Goal: Information Seeking & Learning: Learn about a topic

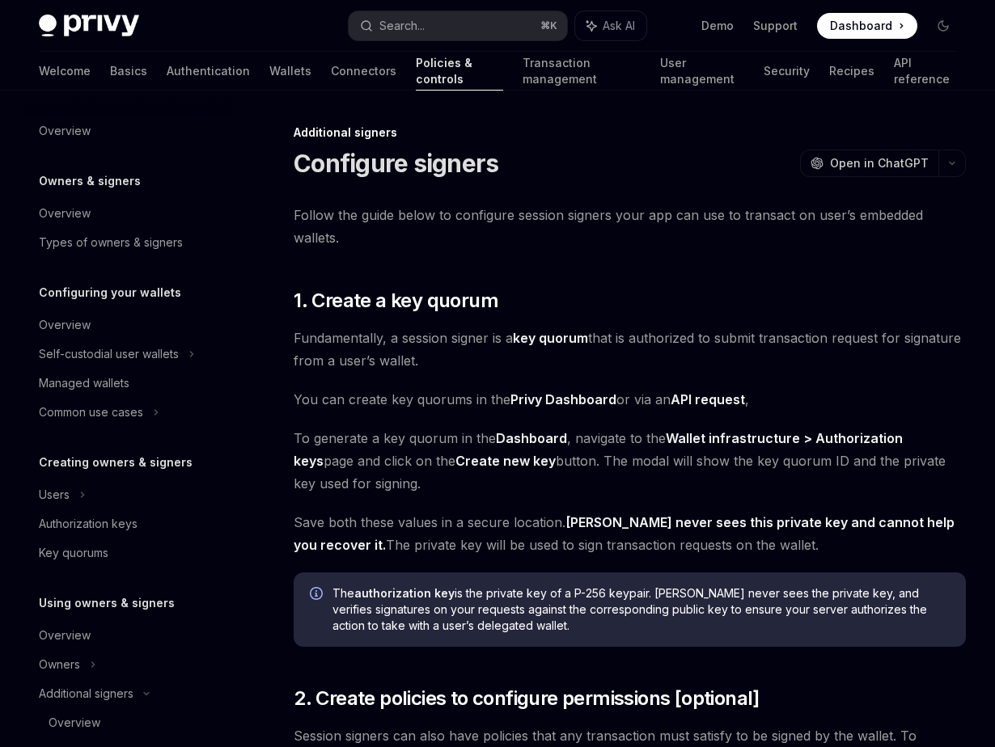
scroll to position [362, 0]
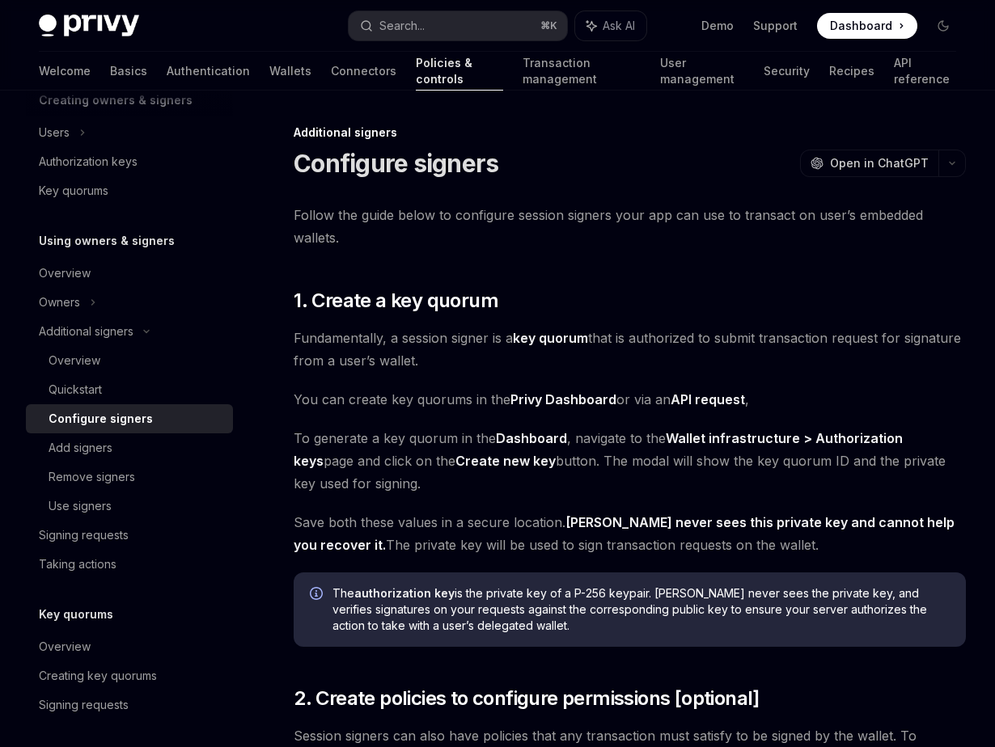
click at [115, 358] on div "Overview" at bounding box center [136, 360] width 175 height 19
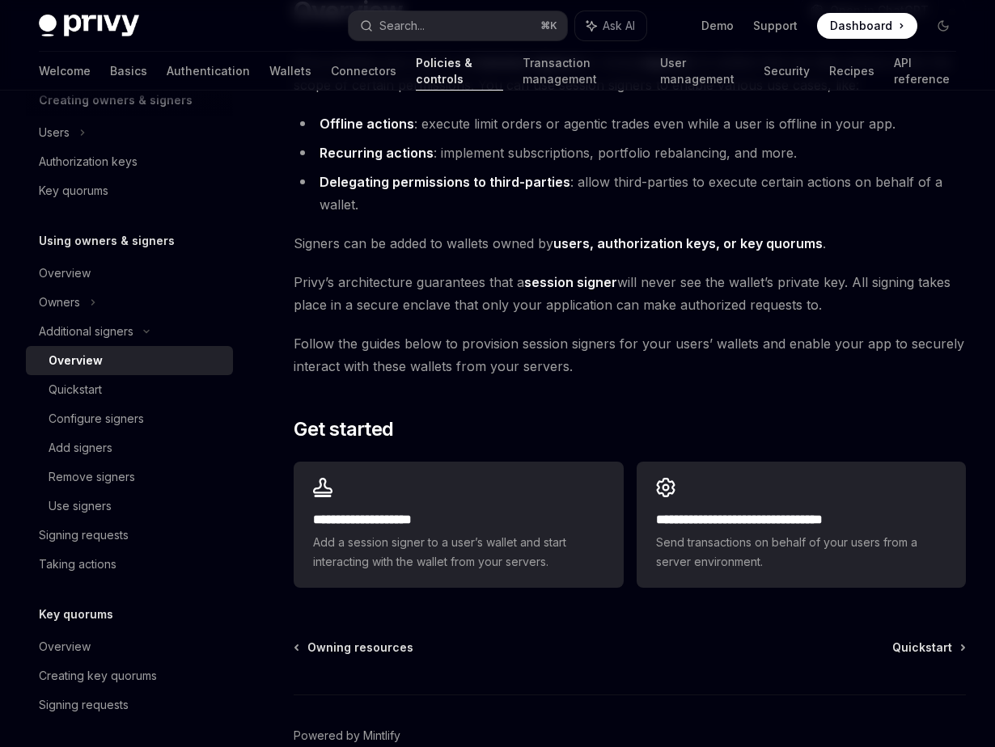
scroll to position [156, 0]
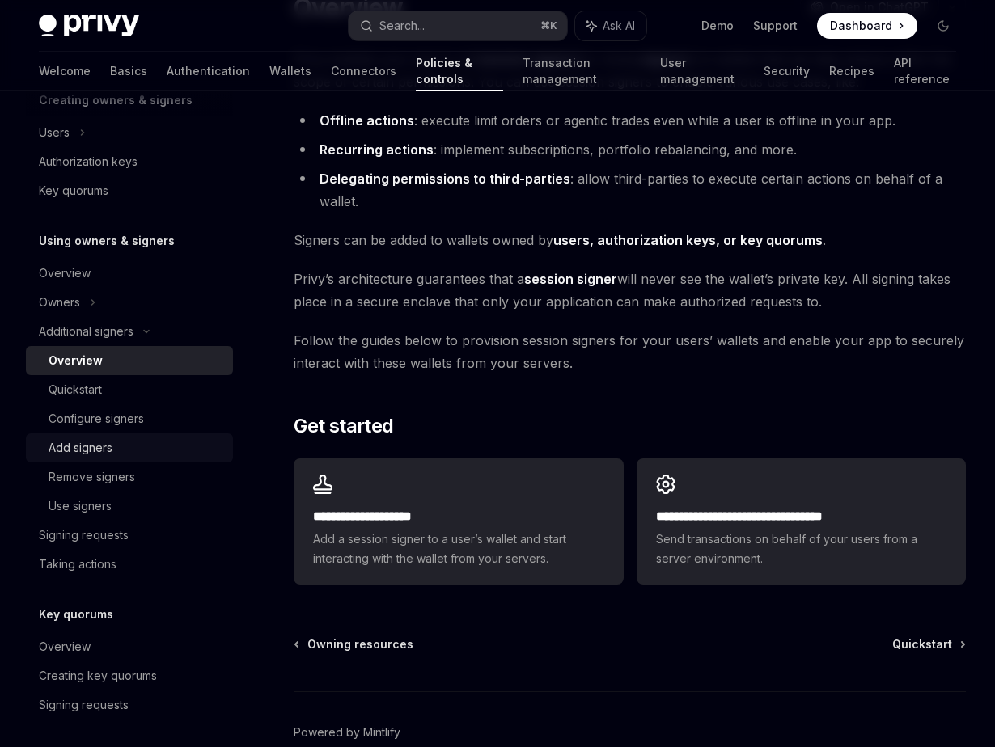
click at [129, 456] on div "Add signers" at bounding box center [136, 447] width 175 height 19
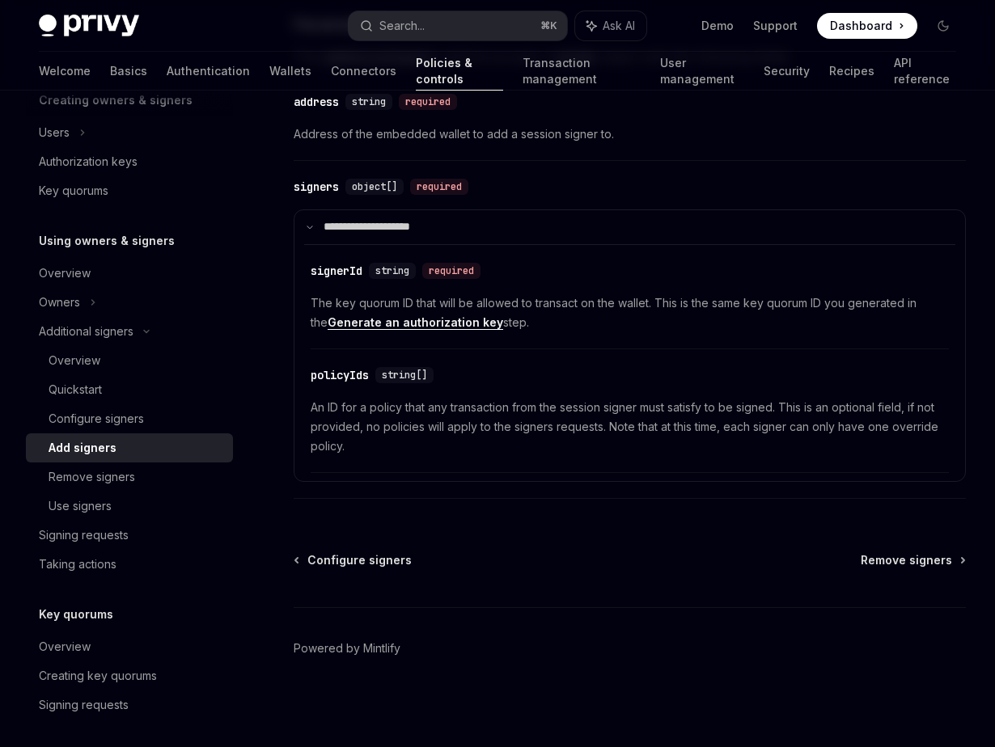
scroll to position [699, 0]
click at [138, 510] on div "Use signers" at bounding box center [136, 506] width 175 height 19
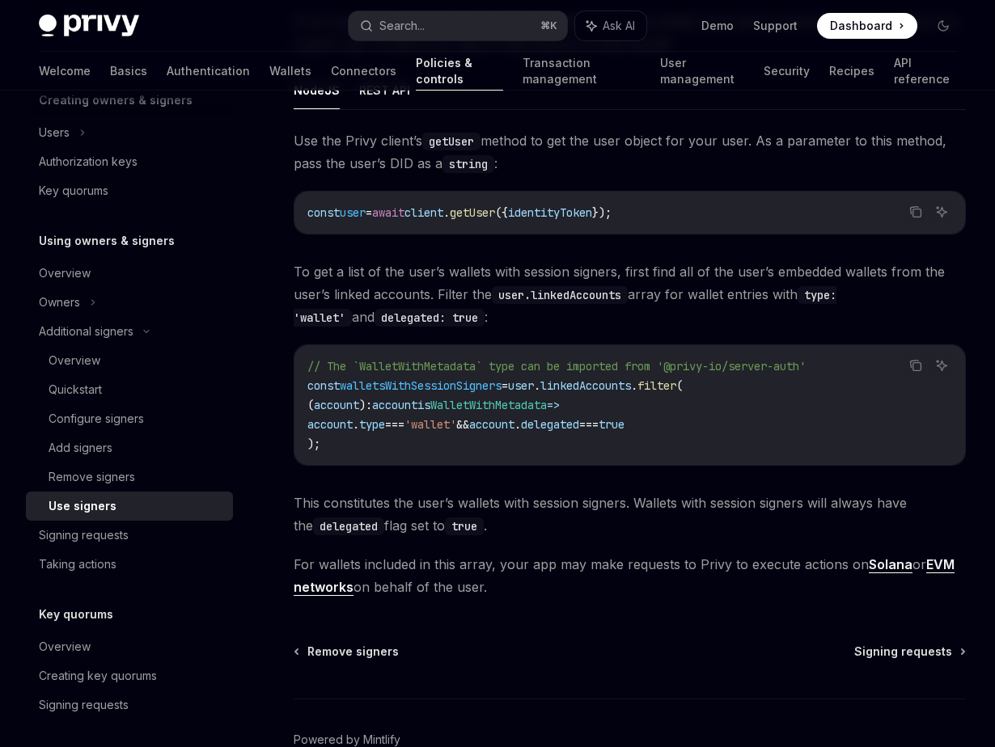
scroll to position [722, 0]
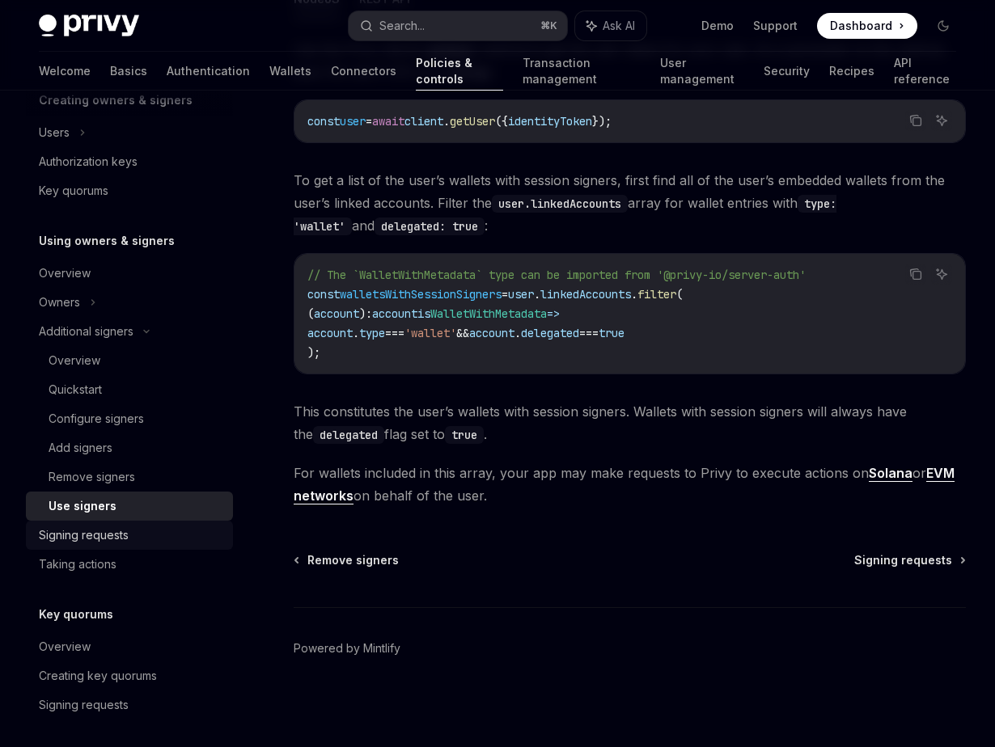
click at [133, 538] on div "Signing requests" at bounding box center [131, 535] width 184 height 19
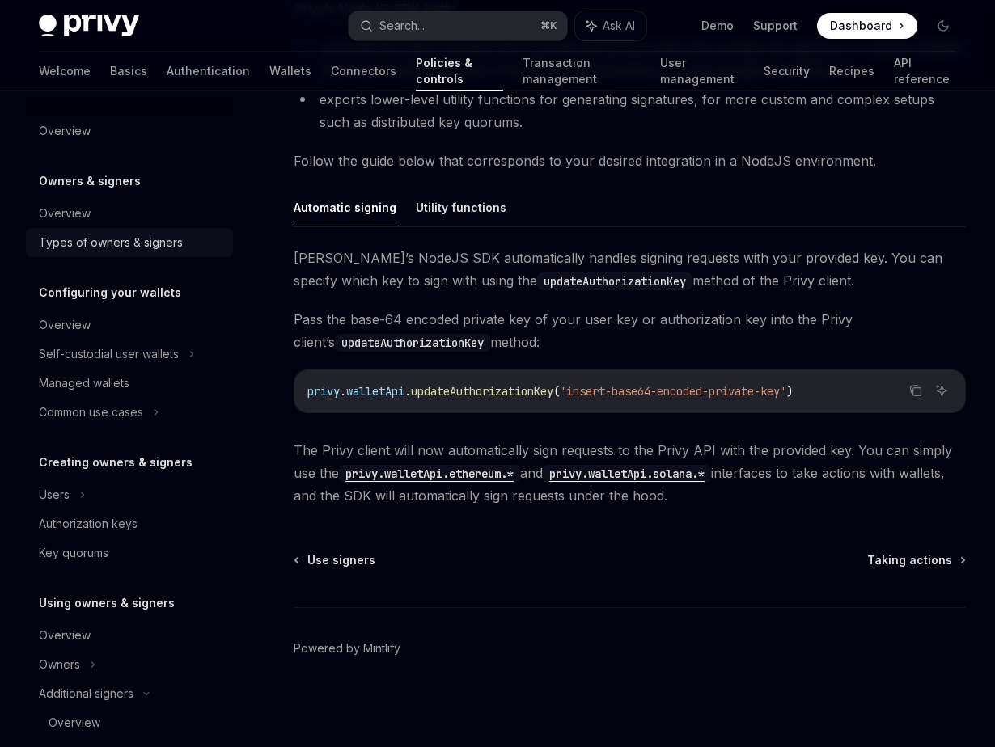
click at [119, 237] on div "Types of owners & signers" at bounding box center [111, 242] width 144 height 19
type textarea "*"
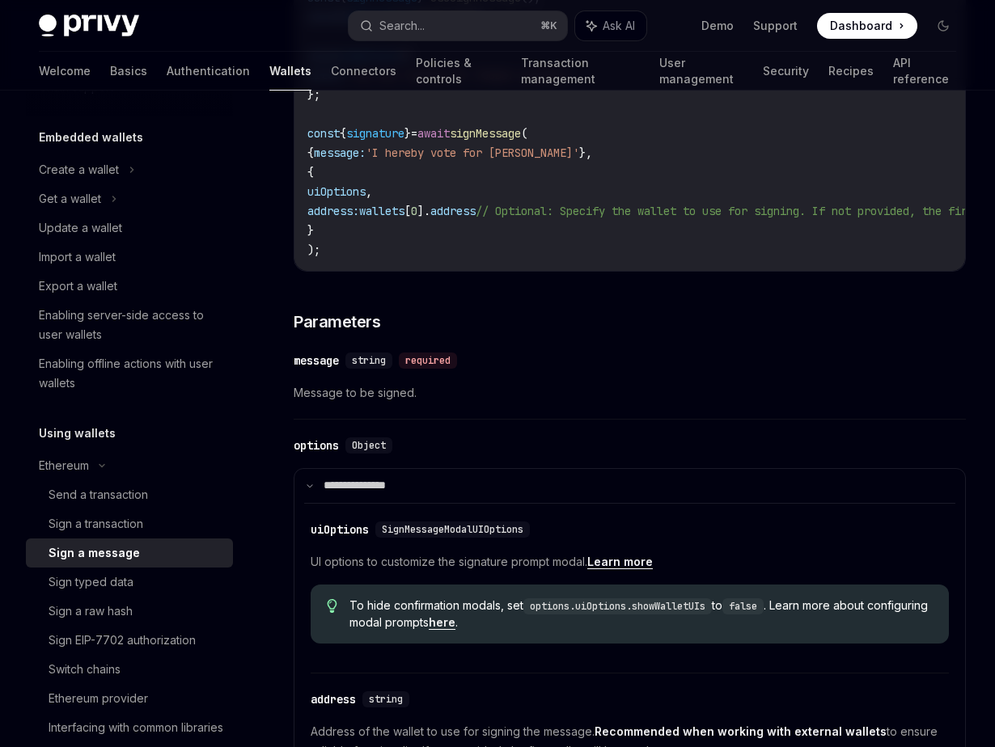
scroll to position [92, 0]
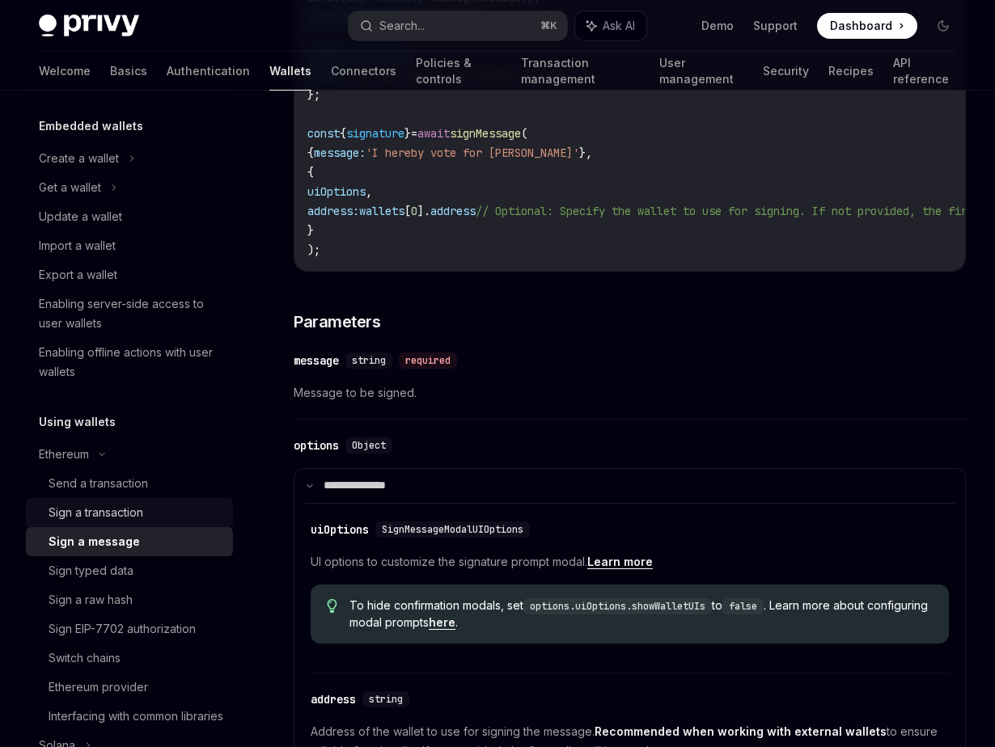
click at [136, 514] on div "Sign a transaction" at bounding box center [96, 512] width 95 height 19
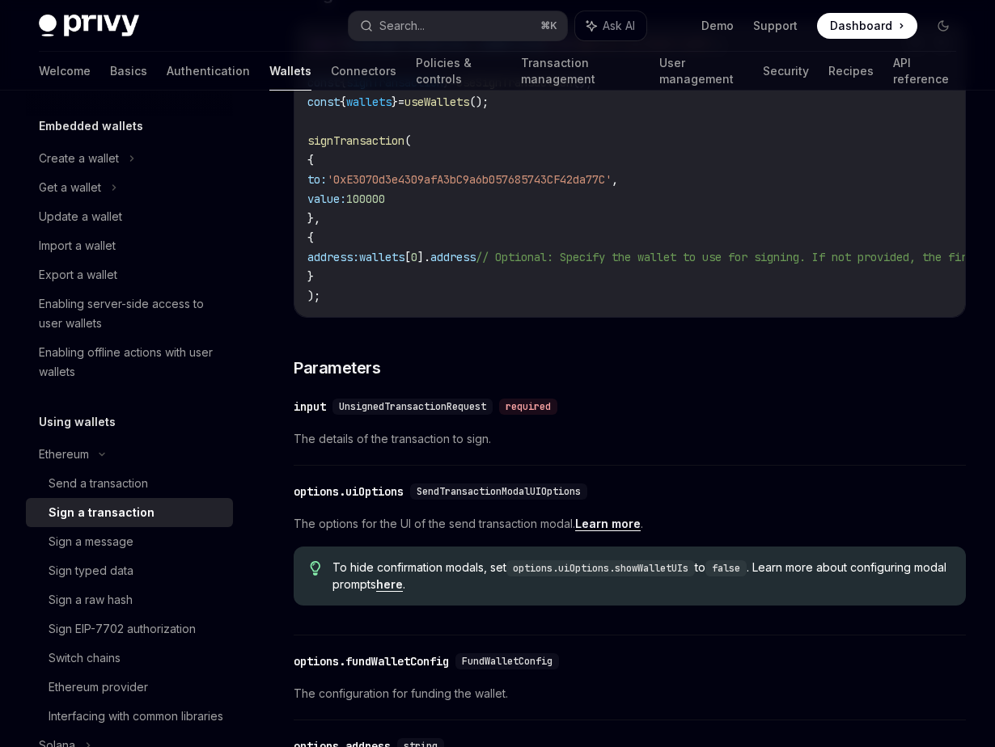
scroll to position [426, 0]
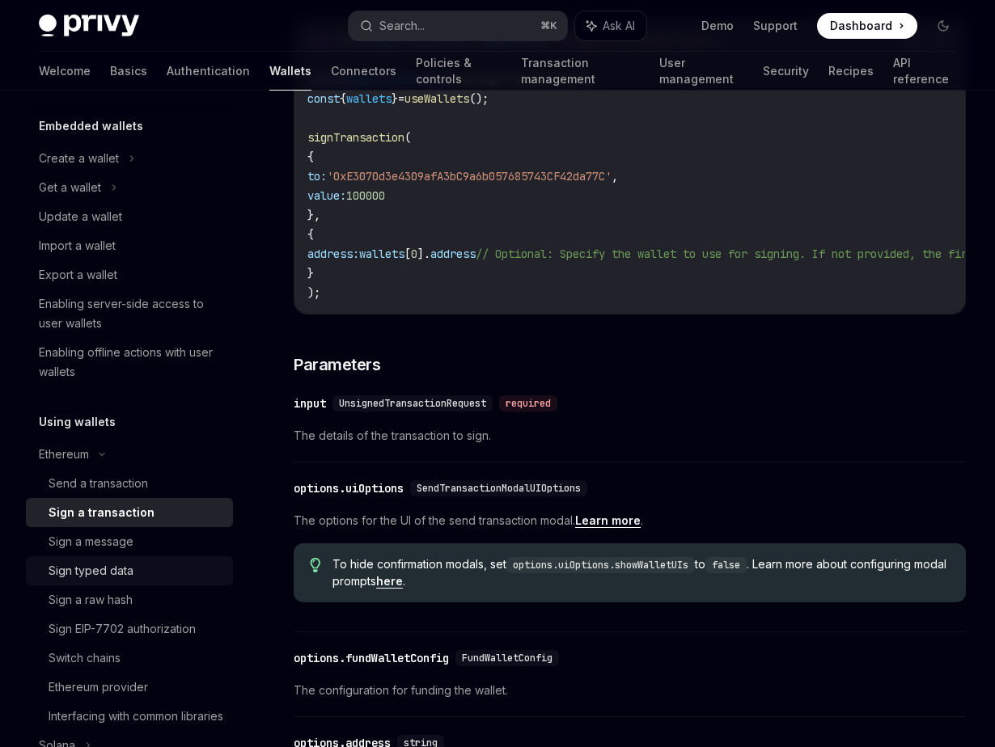
click at [111, 568] on div "Sign typed data" at bounding box center [91, 570] width 85 height 19
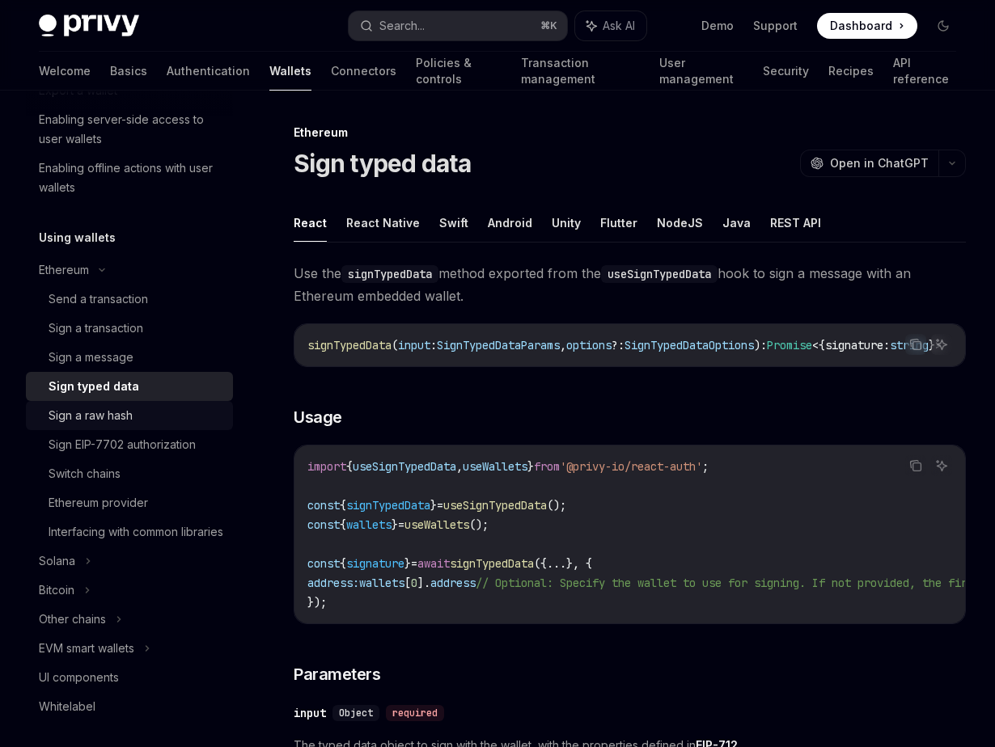
scroll to position [279, 0]
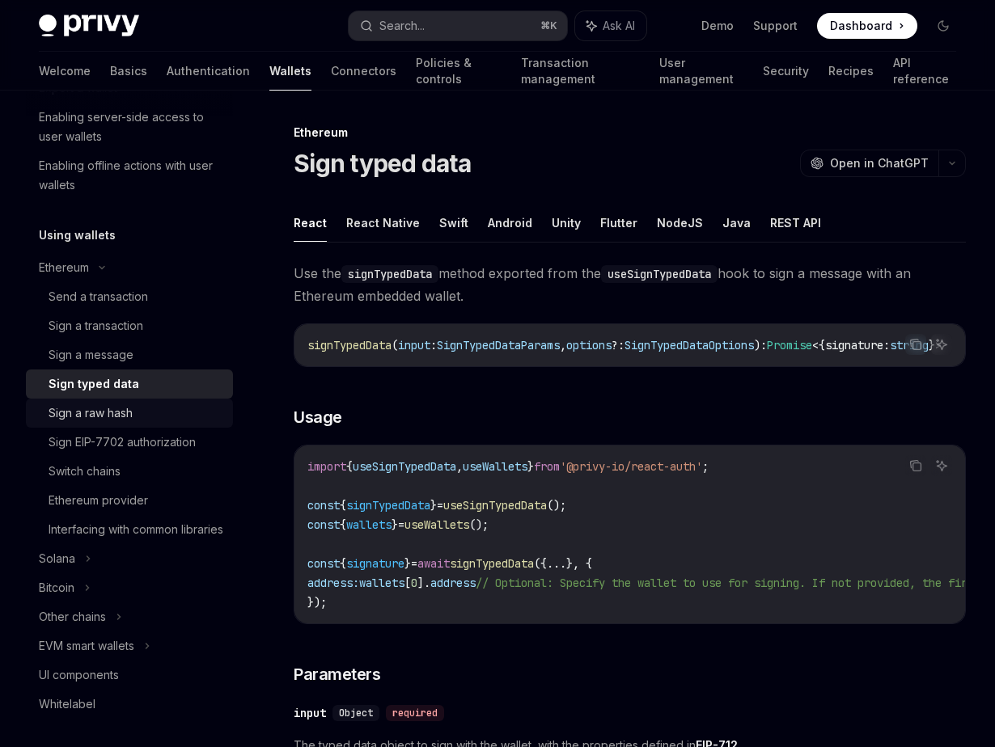
click at [116, 423] on link "Sign a raw hash" at bounding box center [129, 413] width 207 height 29
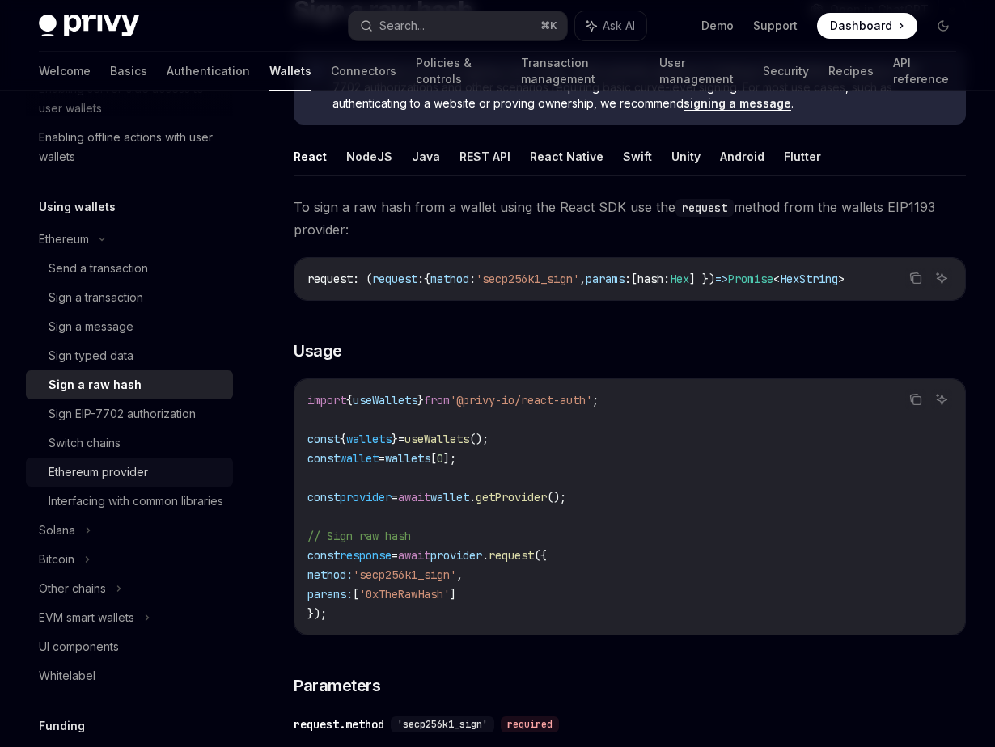
scroll to position [309, 0]
click at [139, 466] on div "Ethereum provider" at bounding box center [98, 470] width 99 height 19
click at [142, 465] on div "Ethereum provider" at bounding box center [98, 470] width 99 height 19
click at [166, 468] on div "Ethereum provider" at bounding box center [136, 470] width 175 height 19
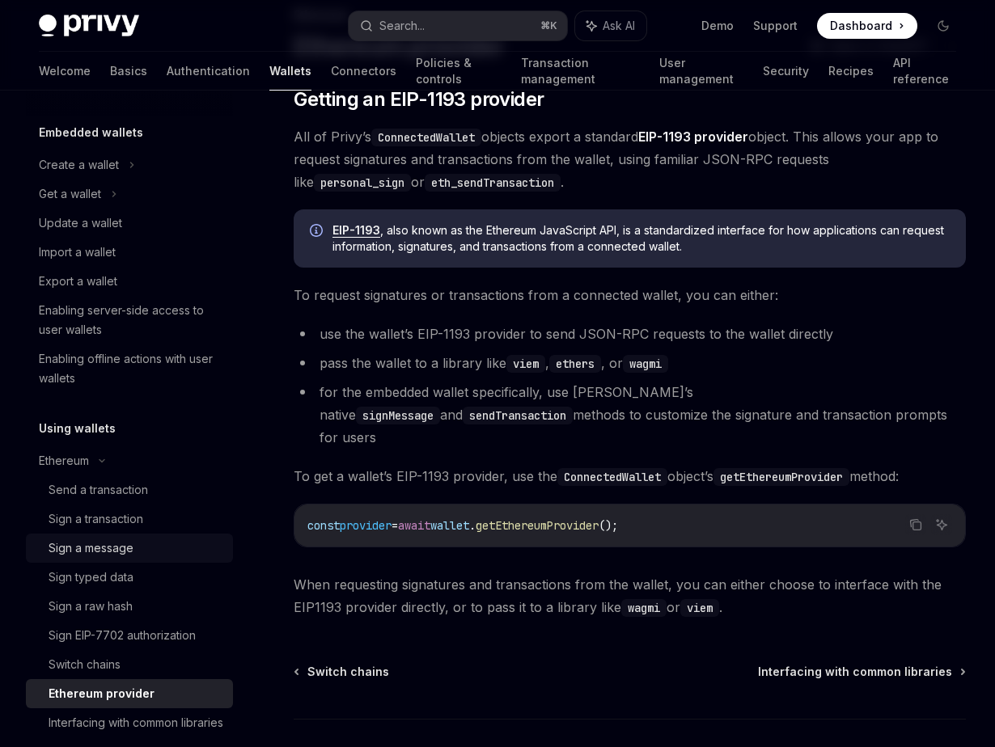
scroll to position [92, 0]
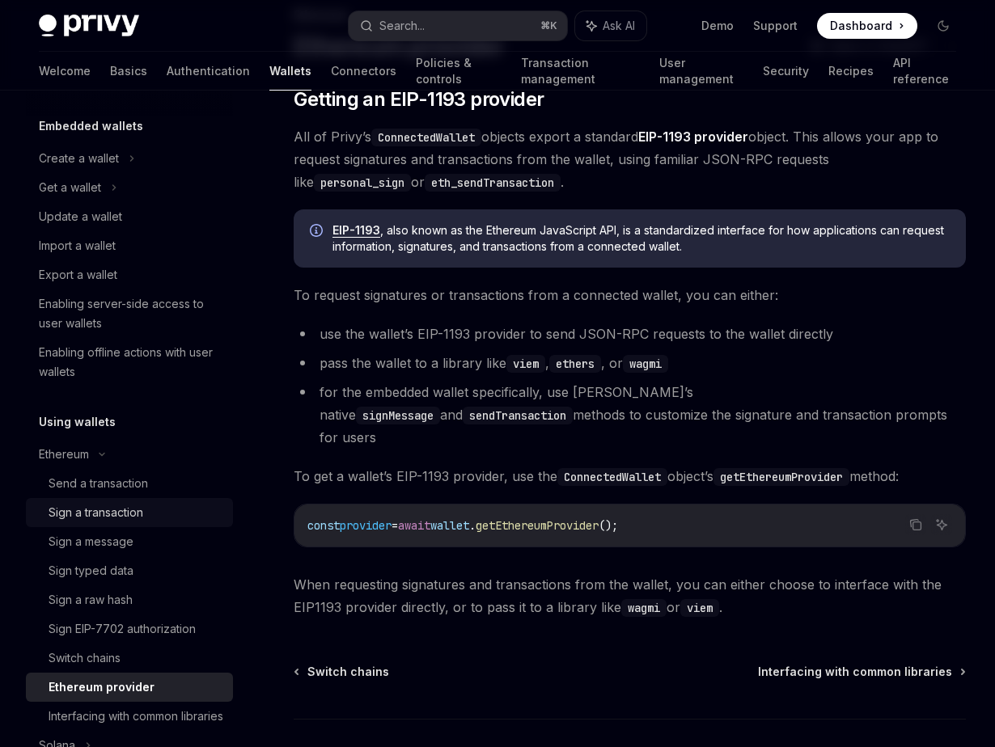
click at [123, 519] on div "Sign a transaction" at bounding box center [96, 512] width 95 height 19
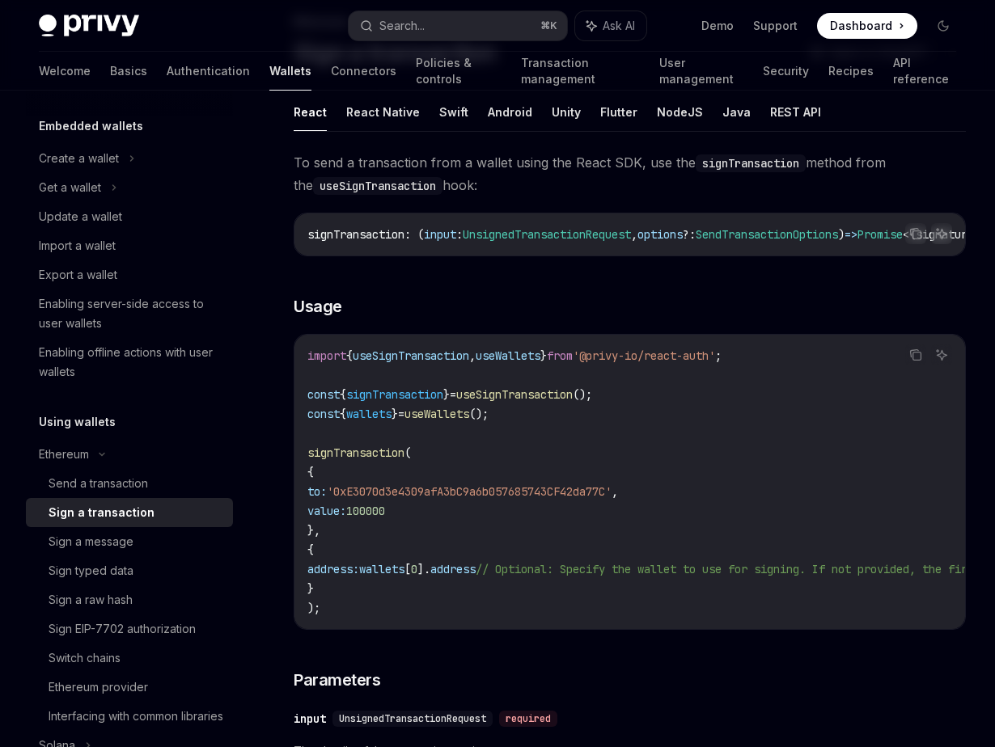
scroll to position [129, 0]
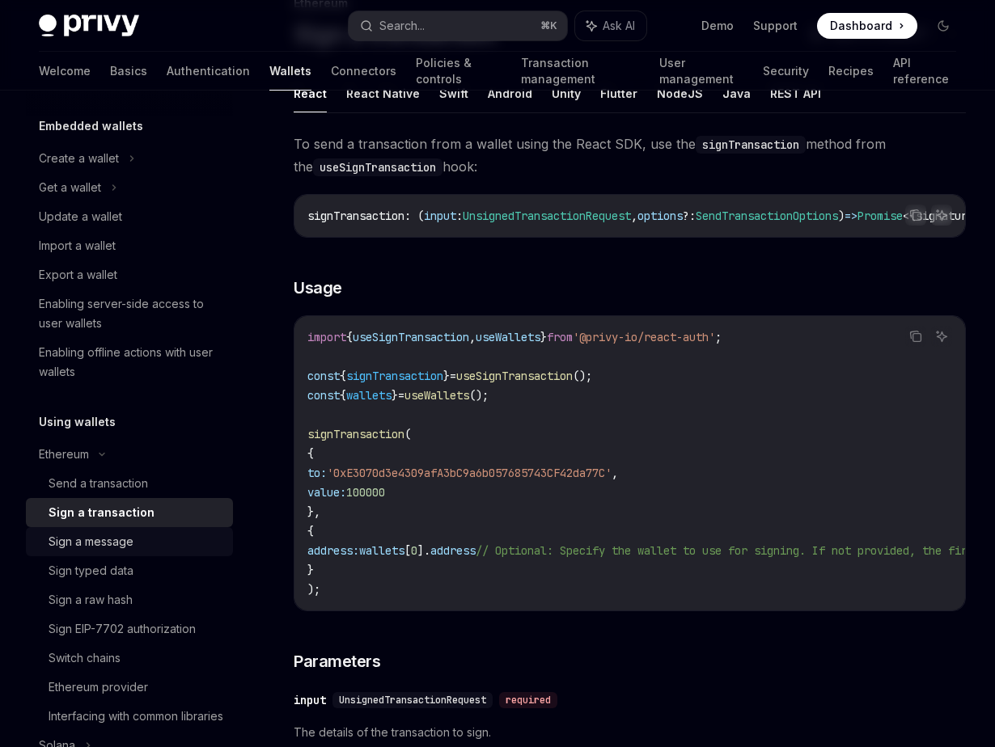
click at [163, 537] on div "Sign a message" at bounding box center [136, 541] width 175 height 19
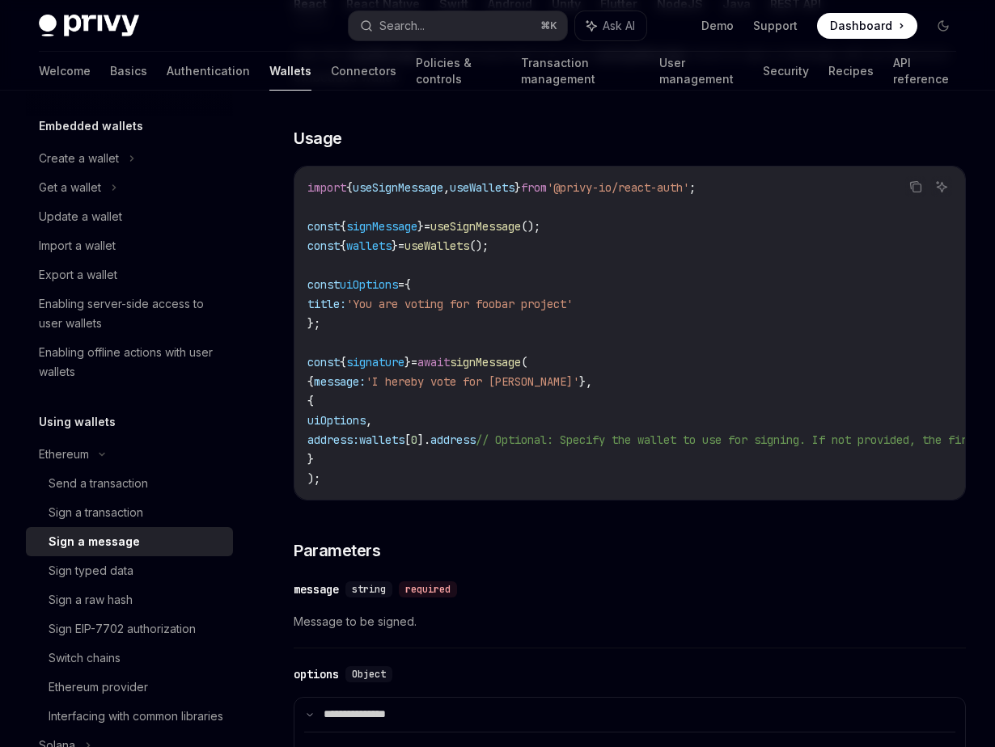
scroll to position [292, 0]
click at [551, 77] on link "Transaction management" at bounding box center [580, 71] width 119 height 39
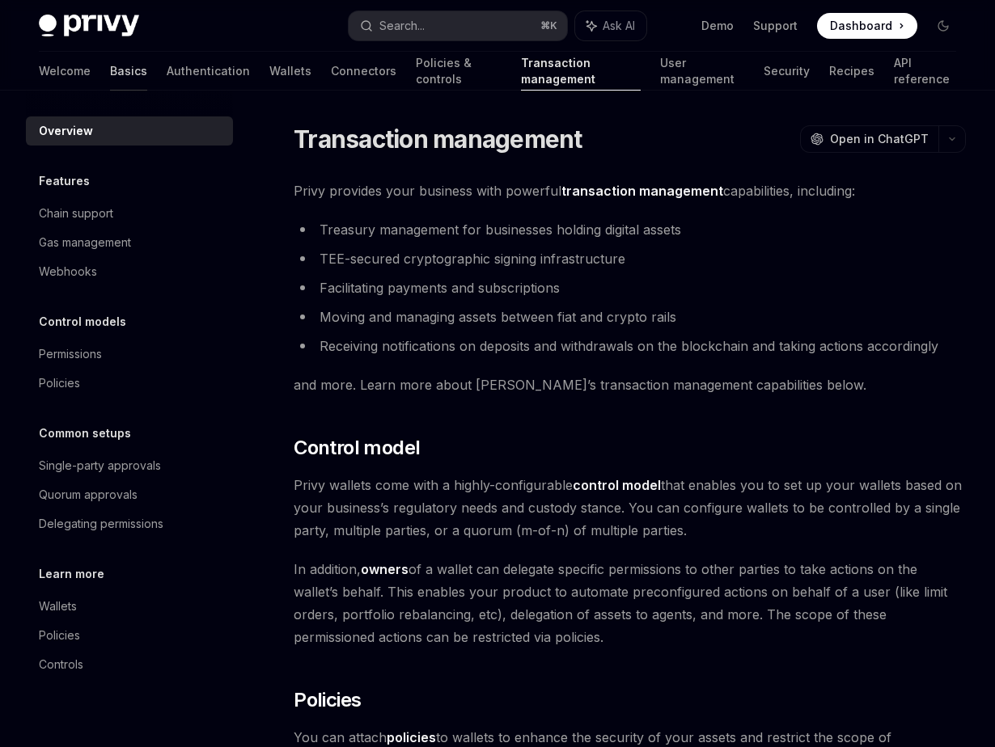
click at [110, 73] on link "Basics" at bounding box center [128, 71] width 37 height 39
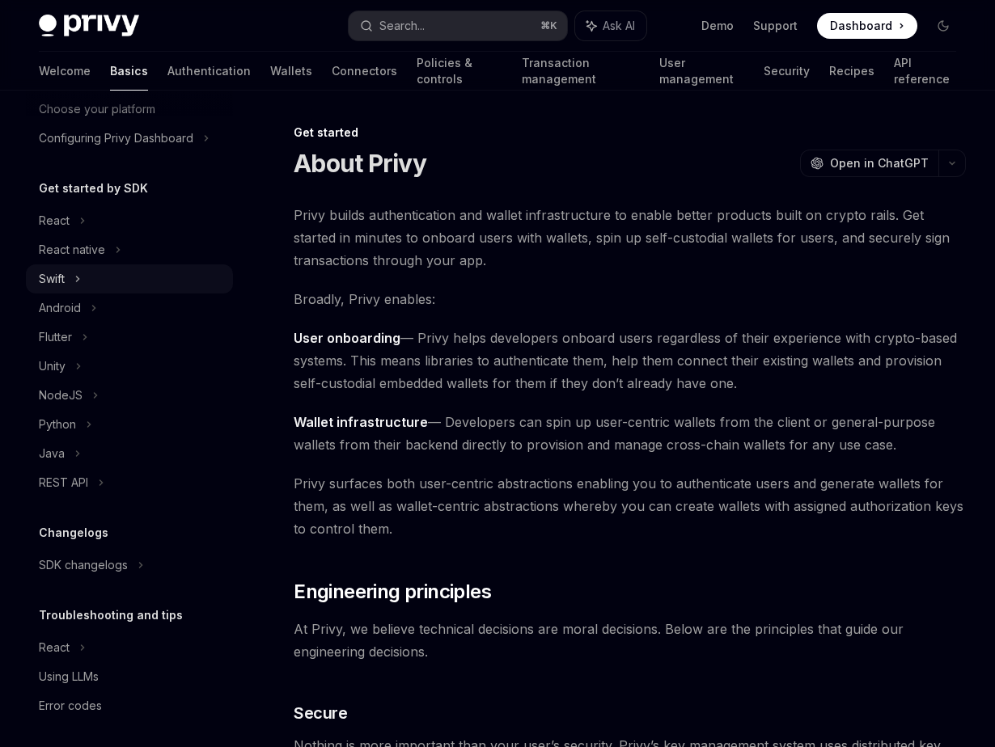
scroll to position [113, 0]
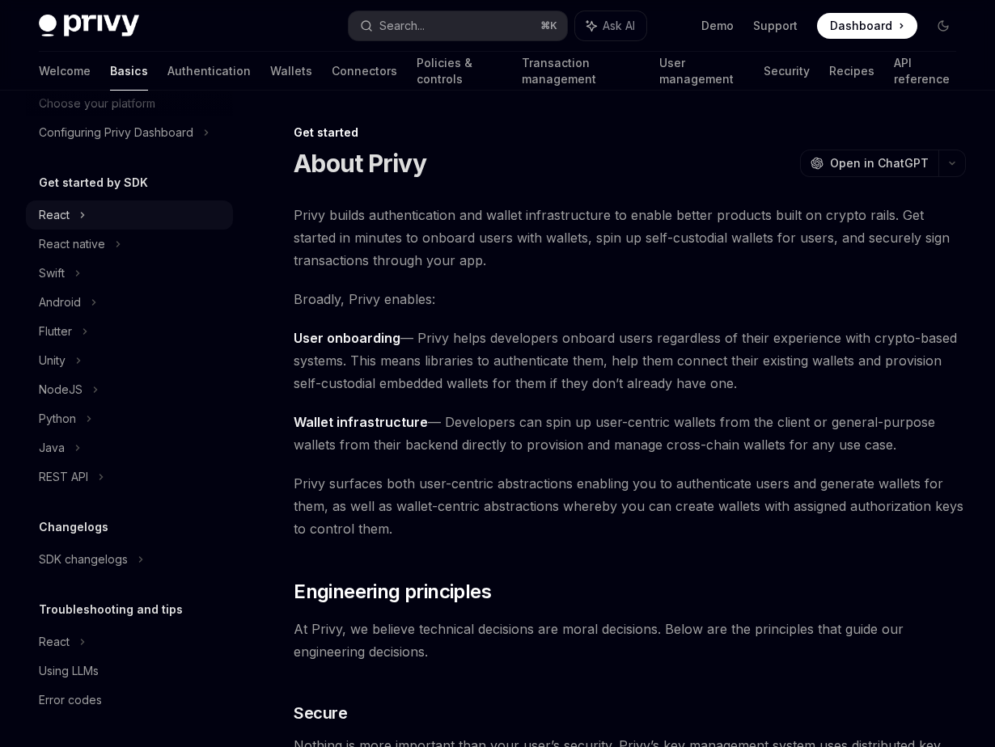
click at [81, 210] on icon at bounding box center [82, 214] width 6 height 19
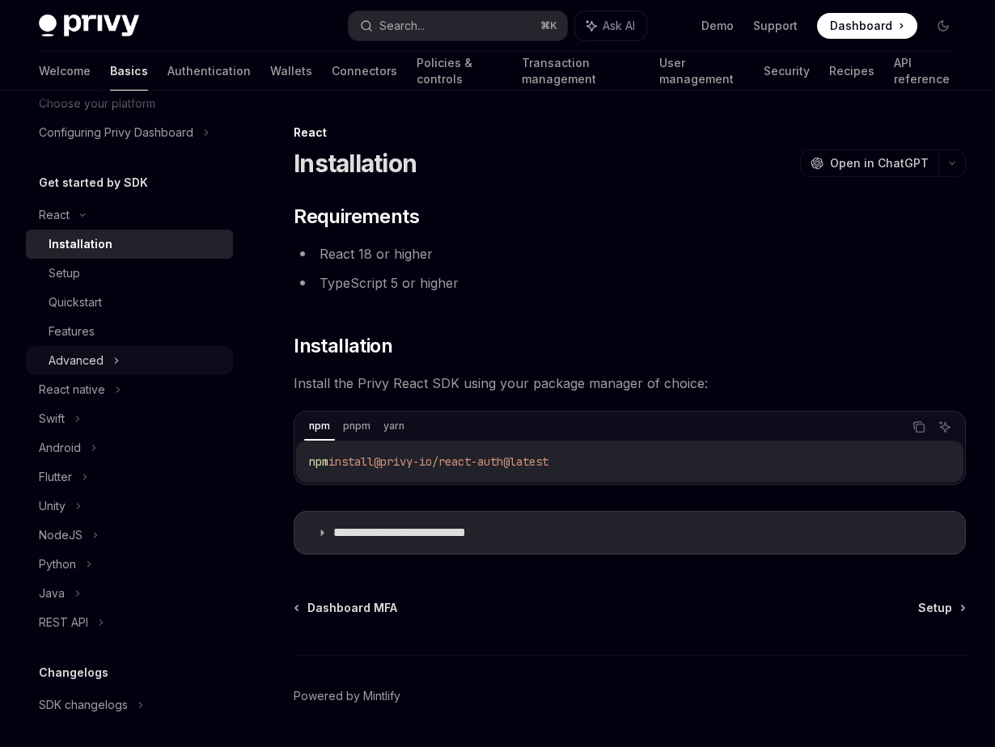
click at [136, 354] on div "Advanced" at bounding box center [129, 360] width 207 height 29
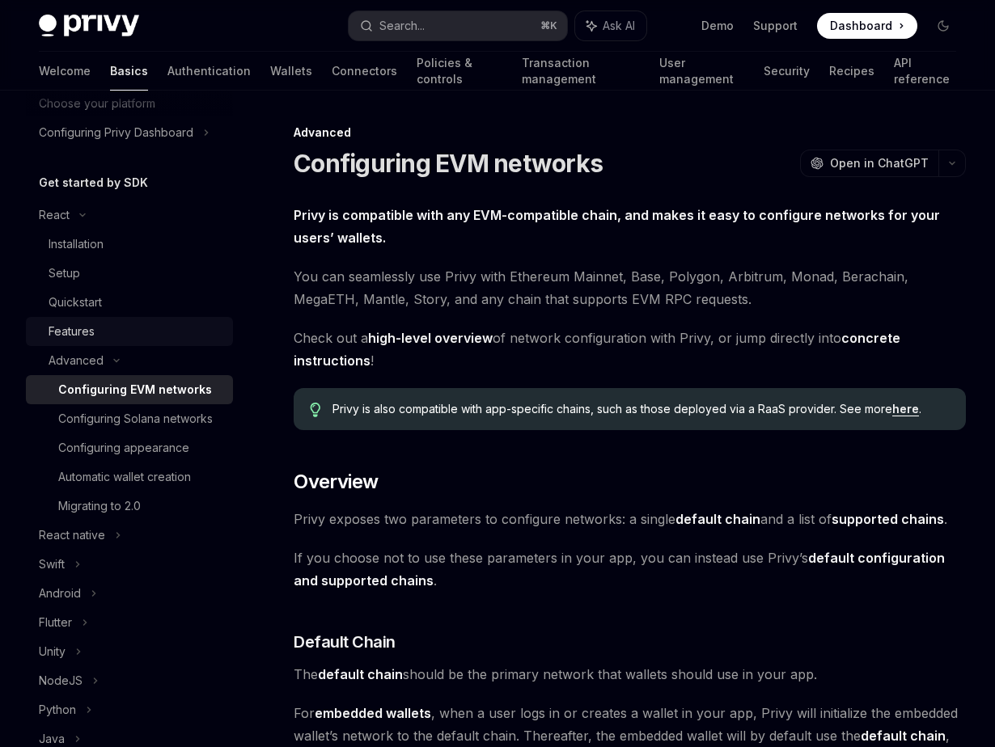
click at [123, 336] on div "Features" at bounding box center [136, 331] width 175 height 19
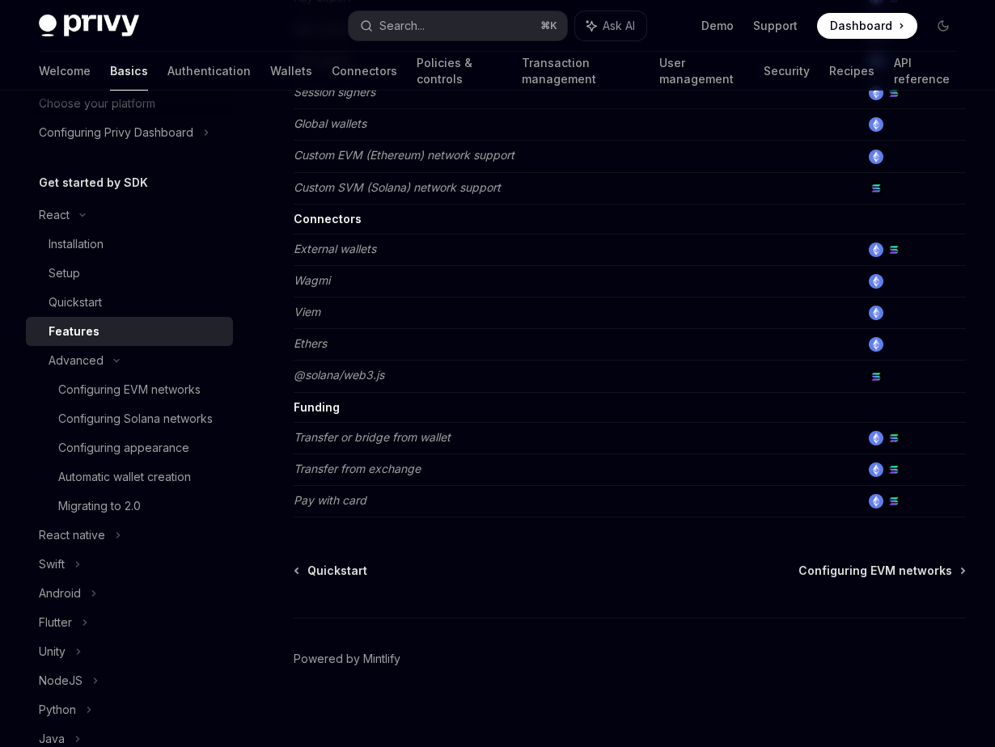
scroll to position [974, 0]
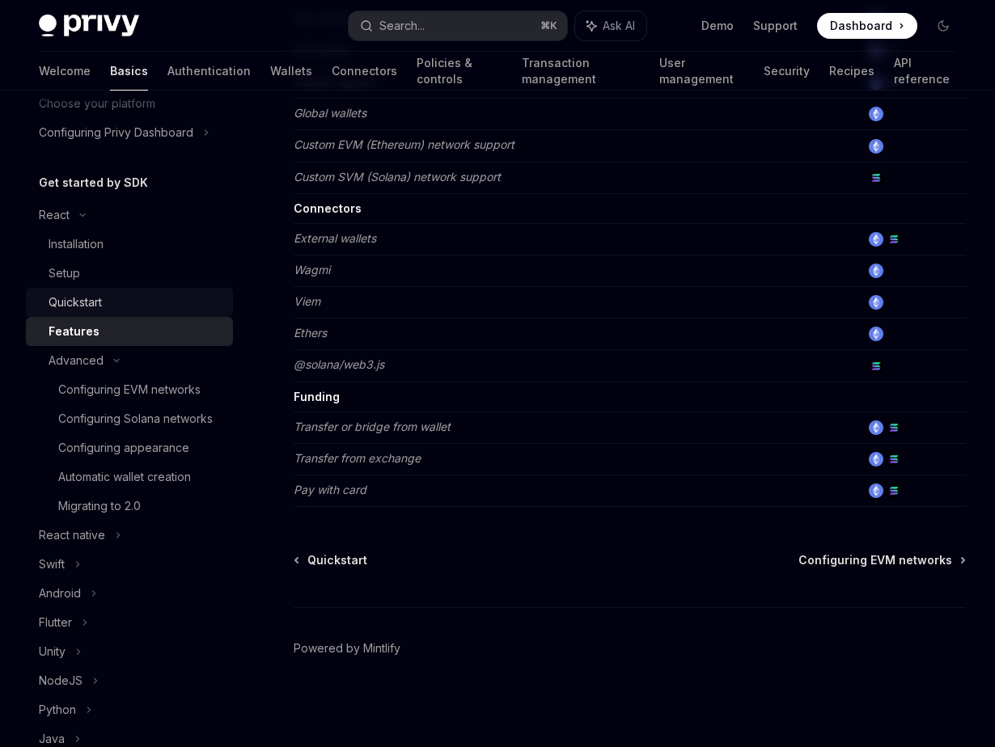
click at [120, 306] on div "Quickstart" at bounding box center [136, 302] width 175 height 19
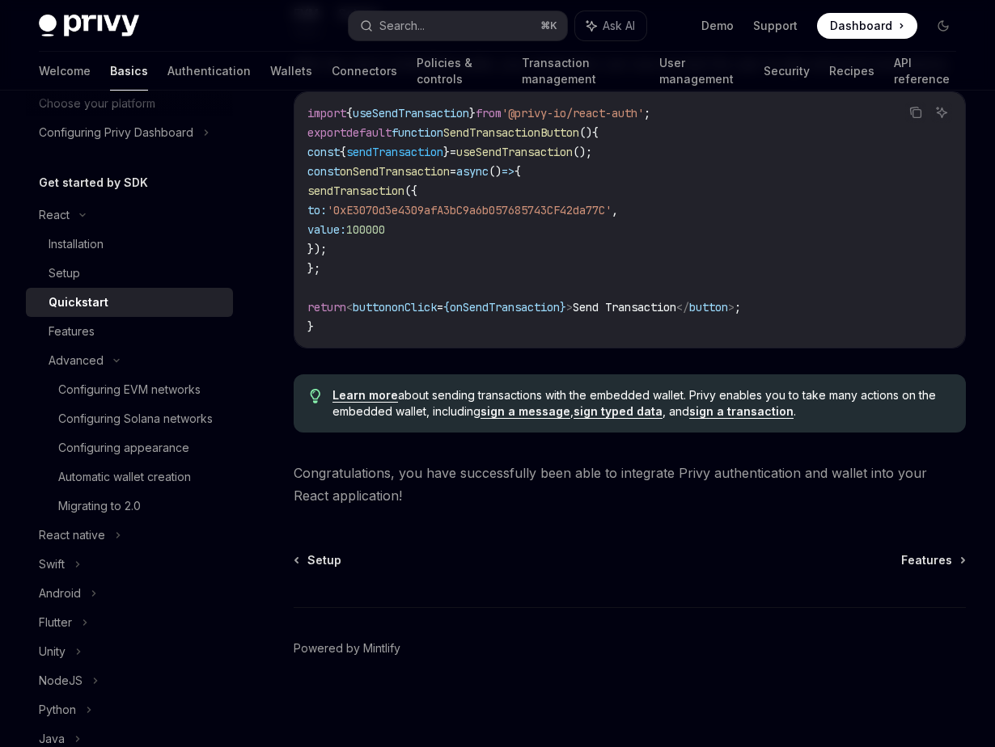
scroll to position [1470, 0]
click at [121, 326] on div "Features" at bounding box center [136, 331] width 175 height 19
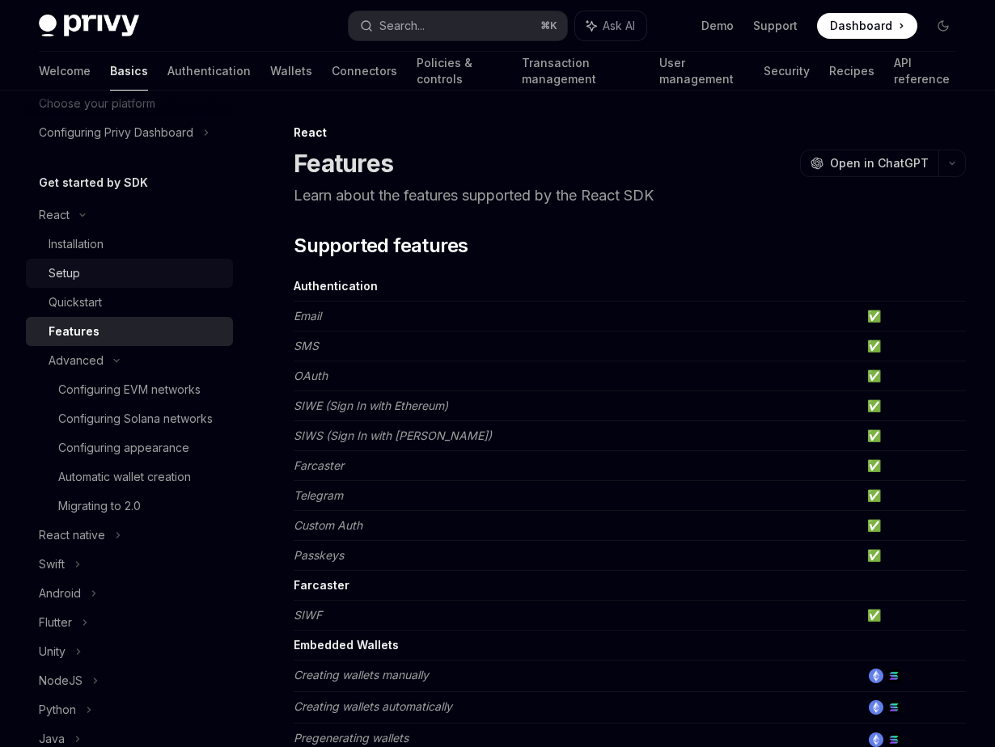
click at [123, 273] on div "Setup" at bounding box center [136, 273] width 175 height 19
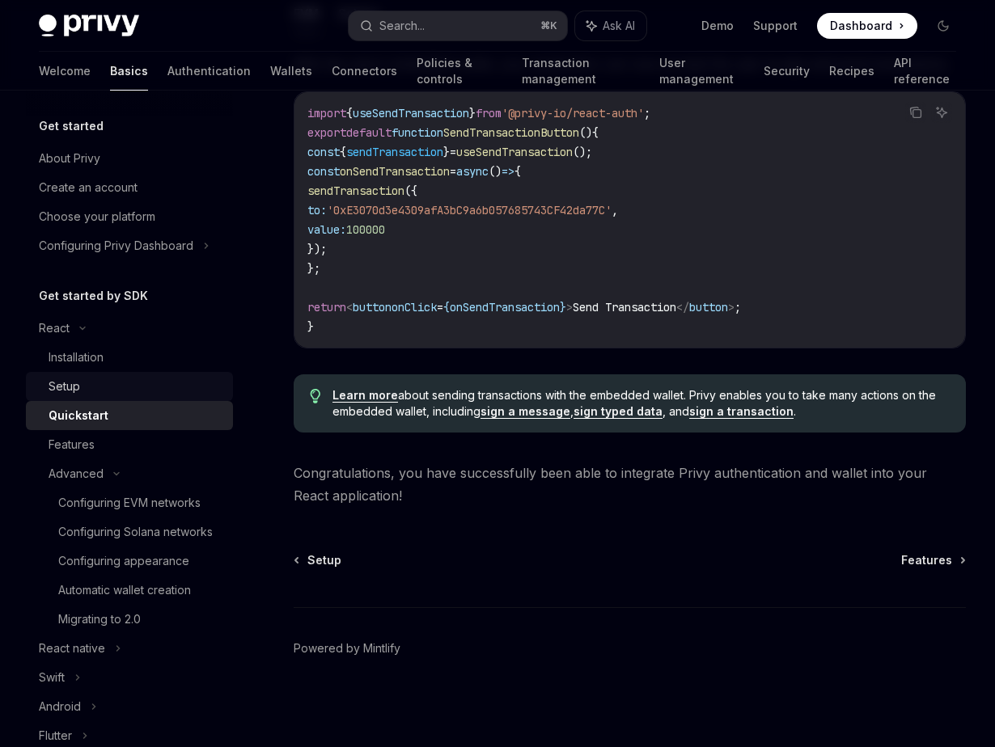
scroll to position [1470, 0]
click at [176, 510] on div "Configuring EVM networks" at bounding box center [129, 502] width 142 height 19
type textarea "*"
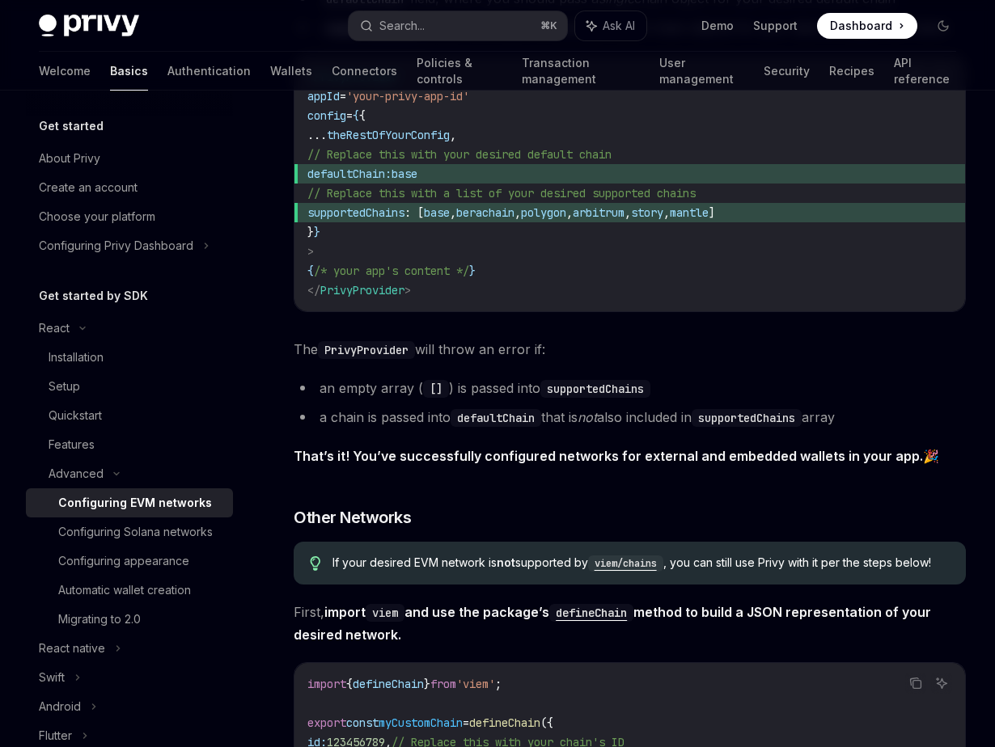
scroll to position [2047, 0]
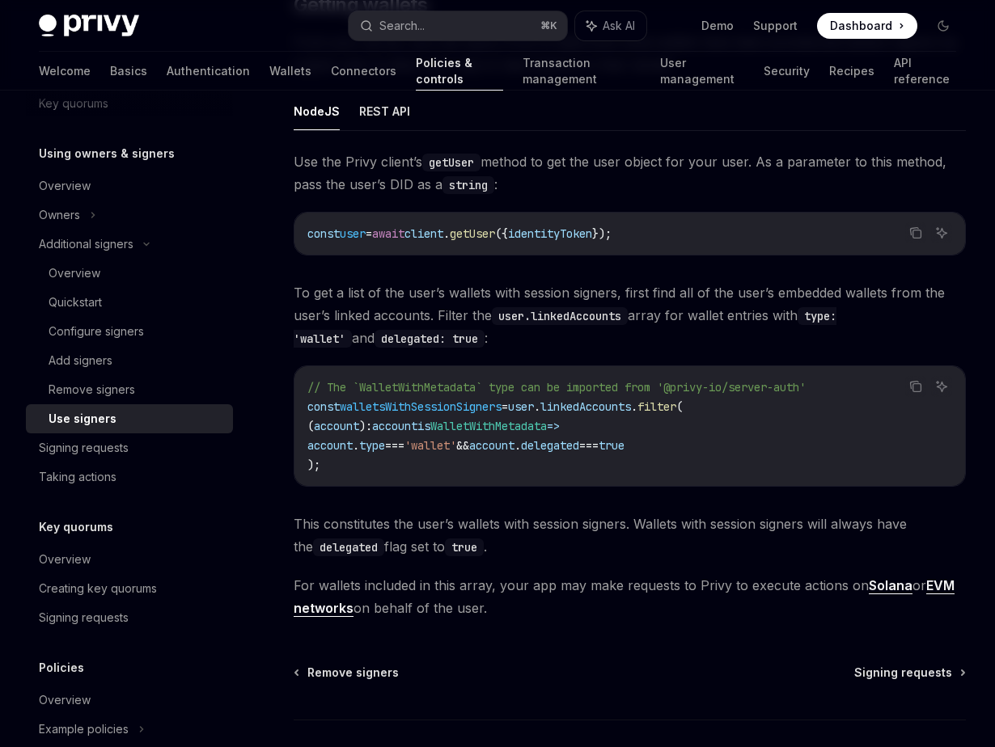
scroll to position [722, 0]
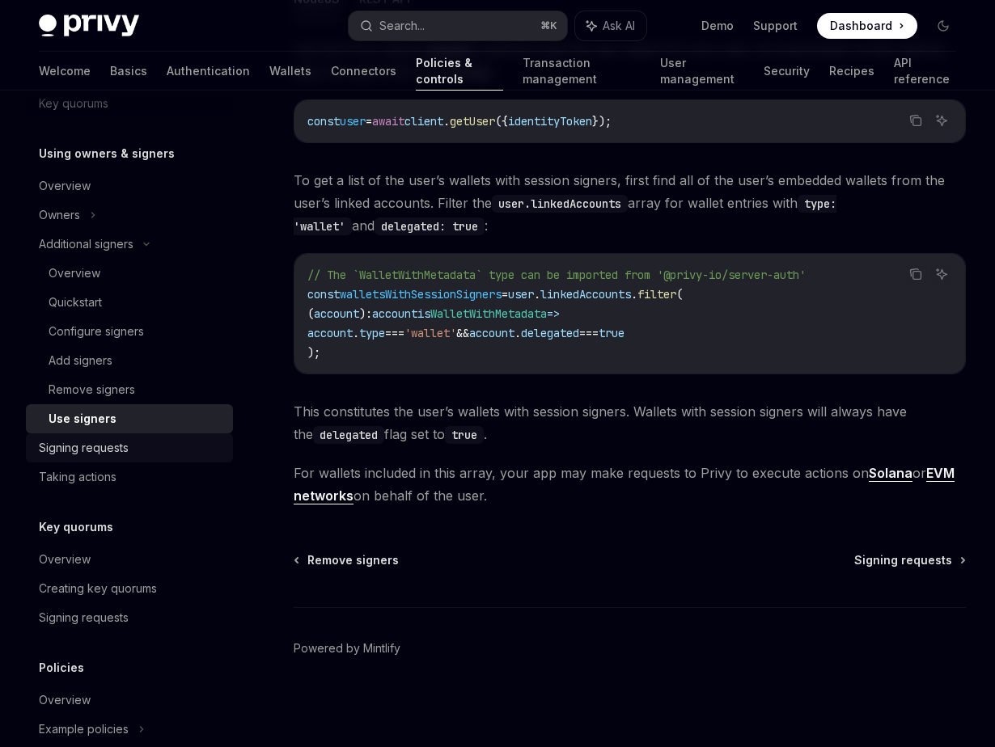
click at [114, 440] on div "Signing requests" at bounding box center [84, 447] width 90 height 19
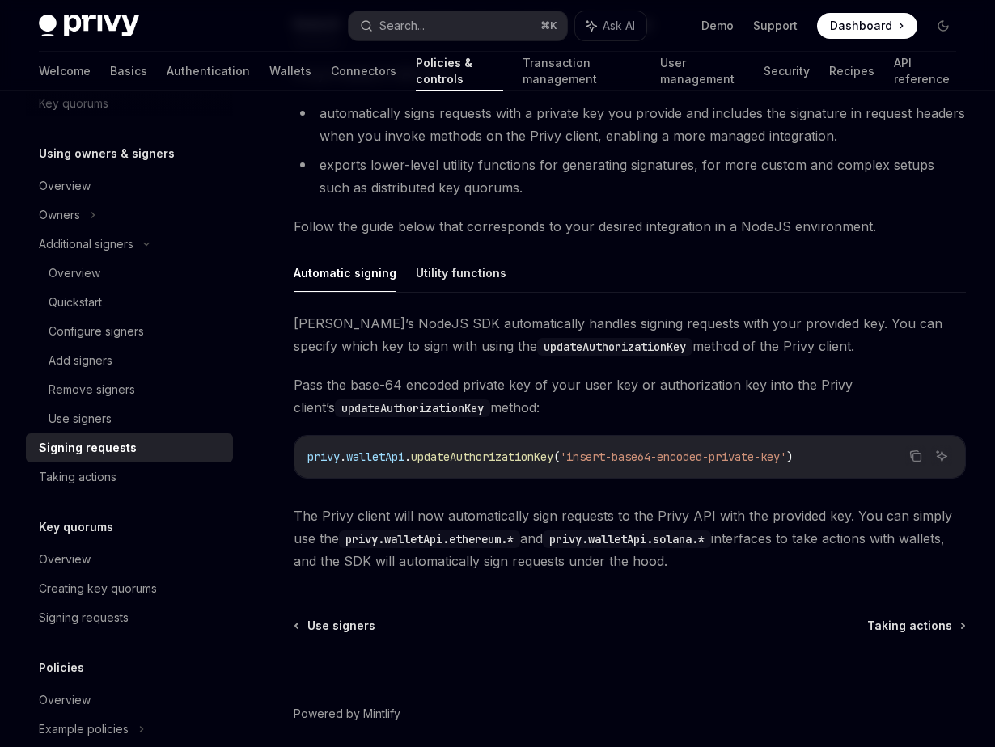
scroll to position [397, 0]
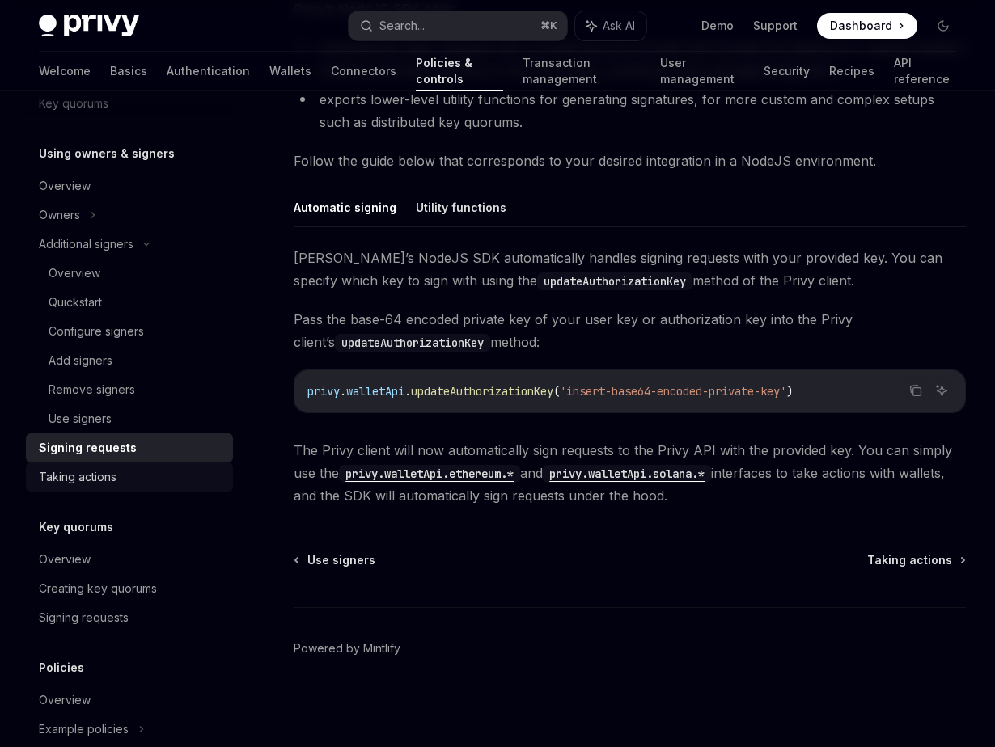
click at [142, 466] on link "Taking actions" at bounding box center [129, 477] width 207 height 29
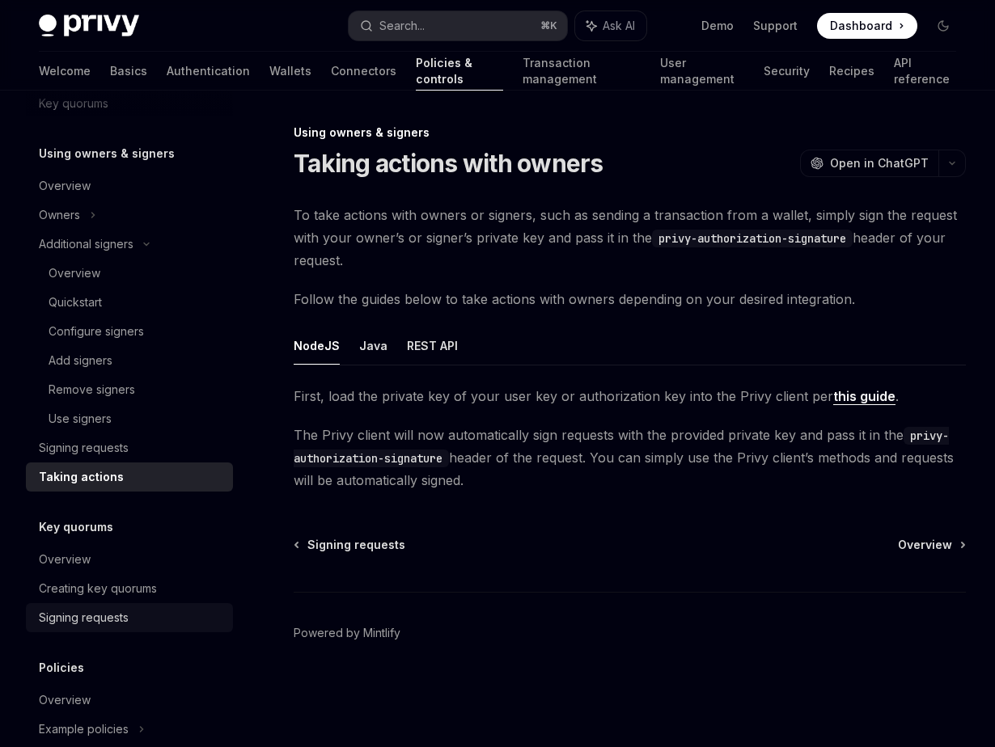
click at [122, 612] on div "Signing requests" at bounding box center [84, 617] width 90 height 19
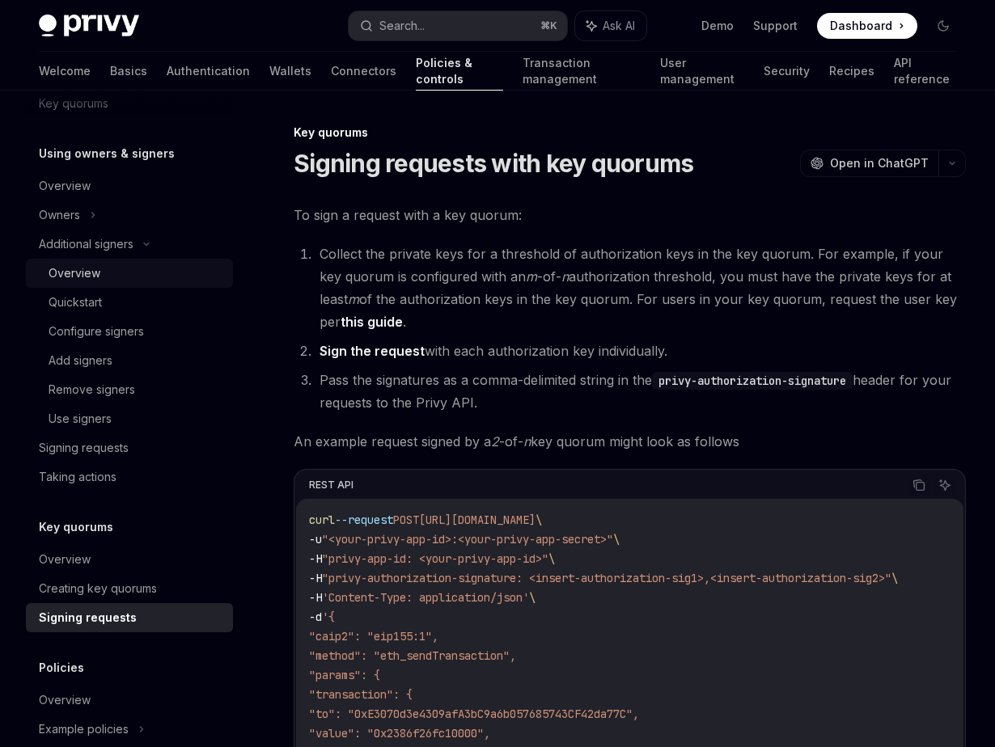
click at [125, 271] on div "Overview" at bounding box center [136, 273] width 175 height 19
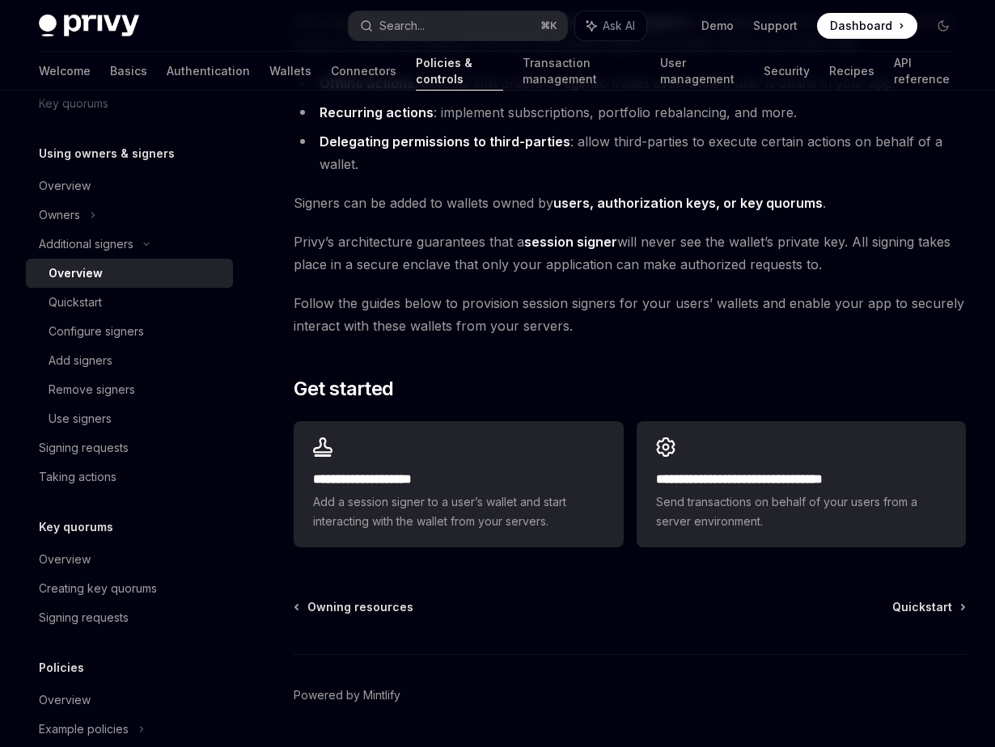
scroll to position [194, 0]
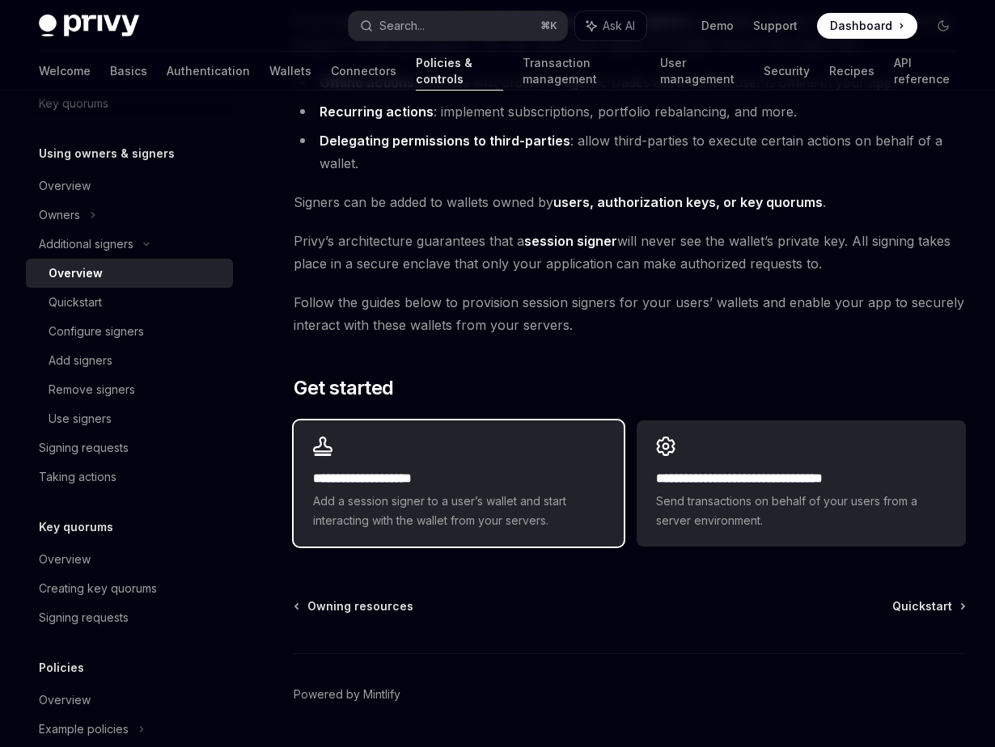
click at [451, 489] on div "**********" at bounding box center [458, 499] width 290 height 61
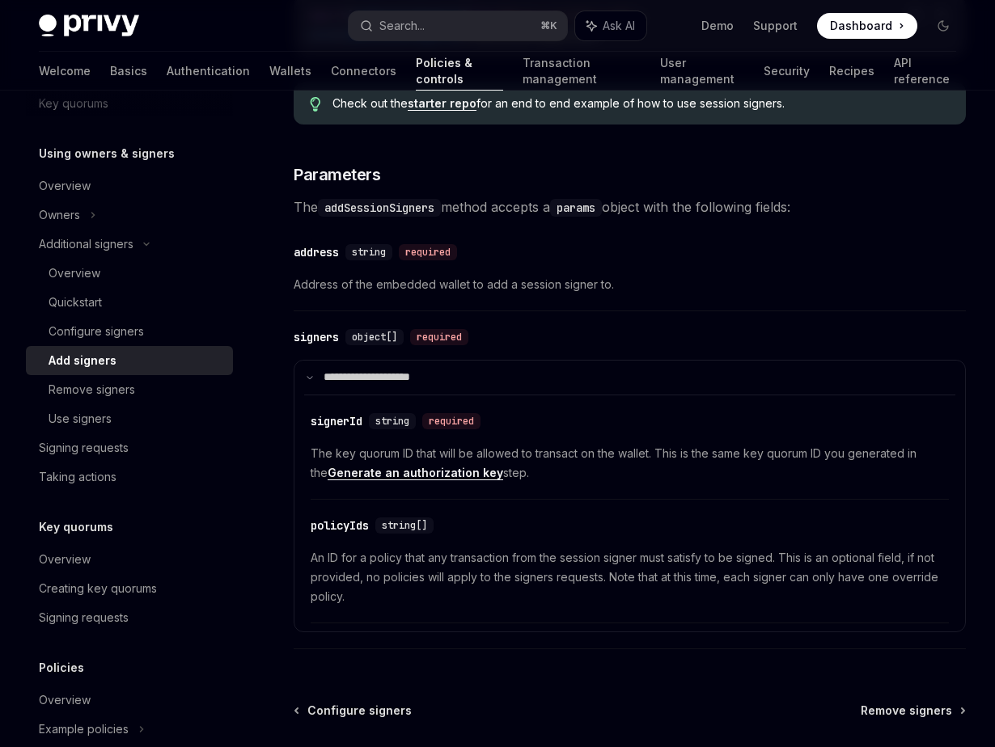
scroll to position [578, 0]
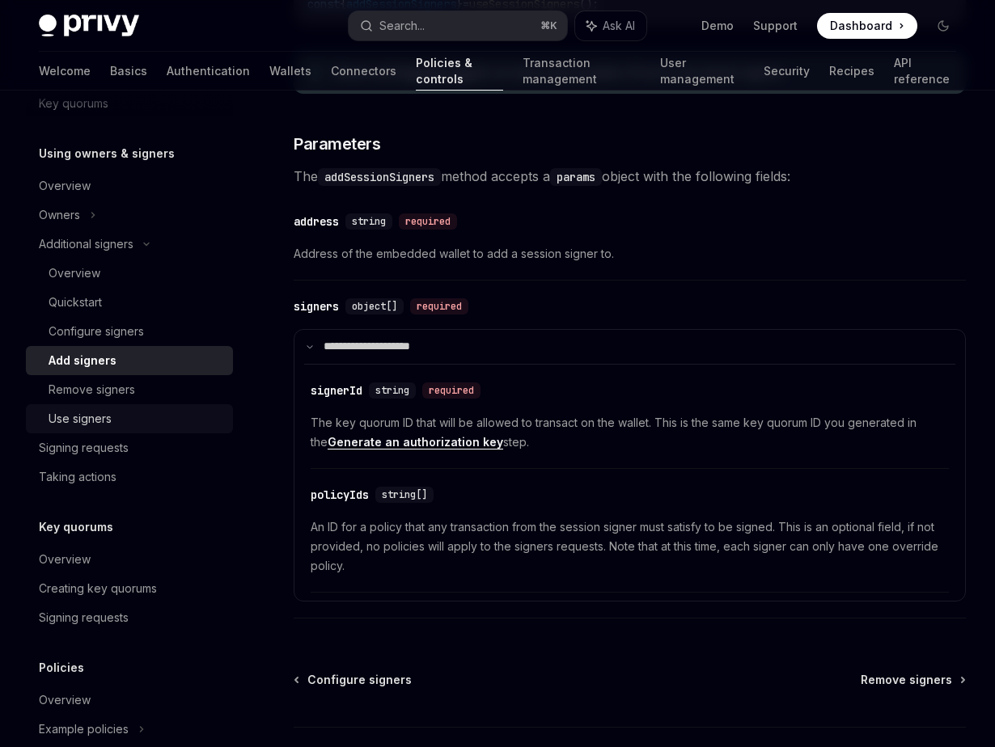
click at [130, 414] on div "Use signers" at bounding box center [136, 418] width 175 height 19
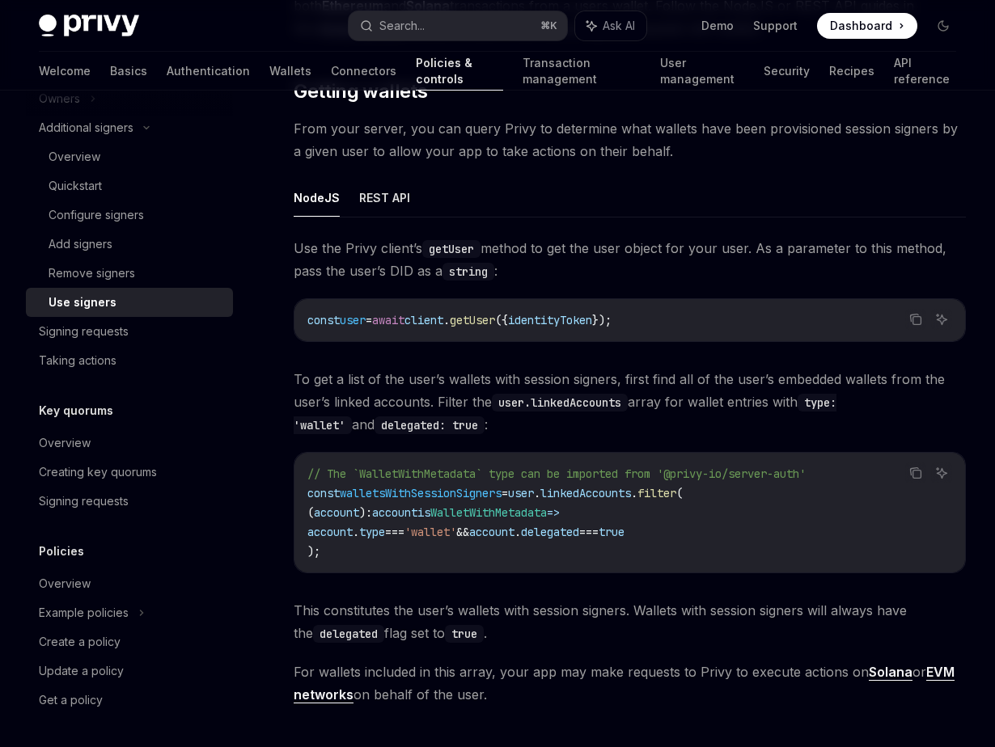
scroll to position [525, 0]
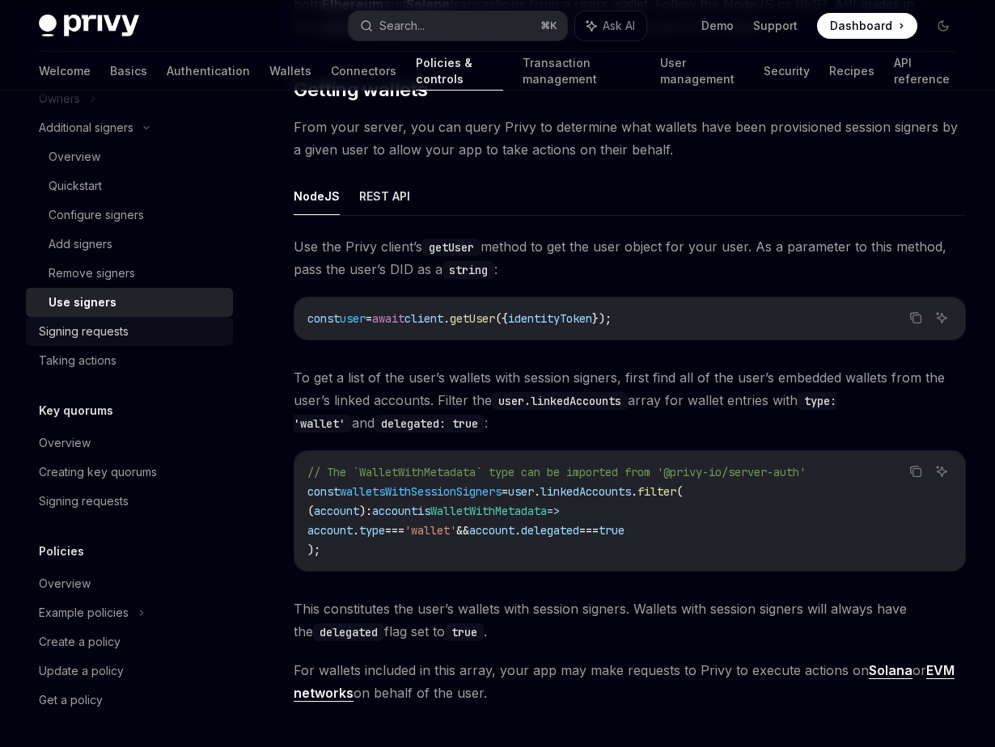
click at [115, 332] on div "Signing requests" at bounding box center [84, 331] width 90 height 19
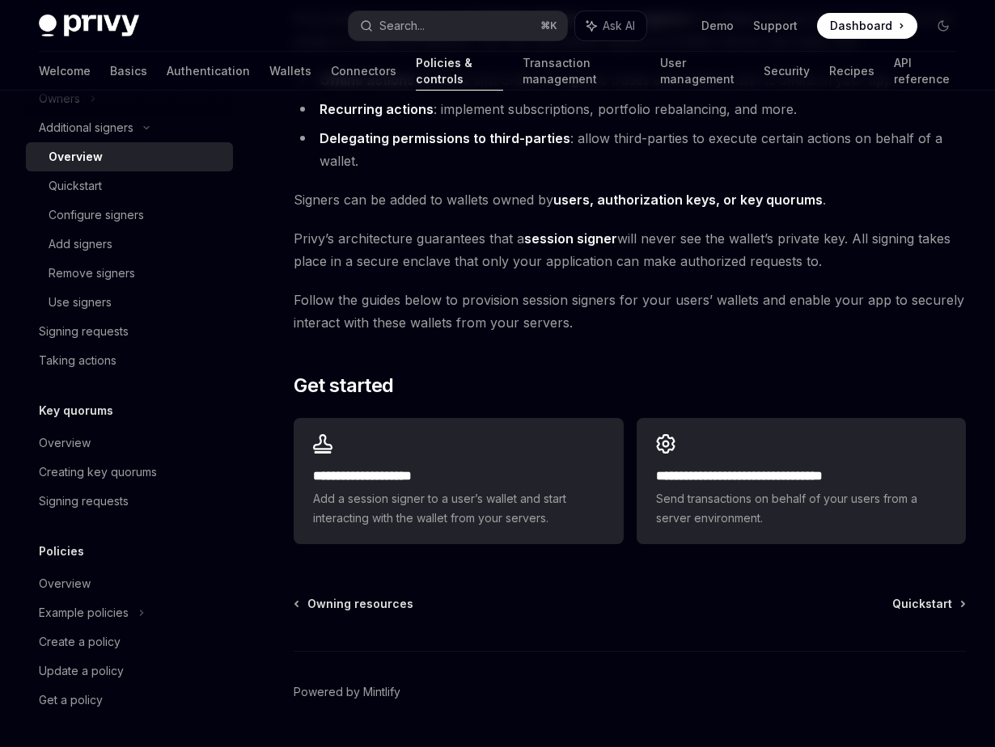
scroll to position [194, 0]
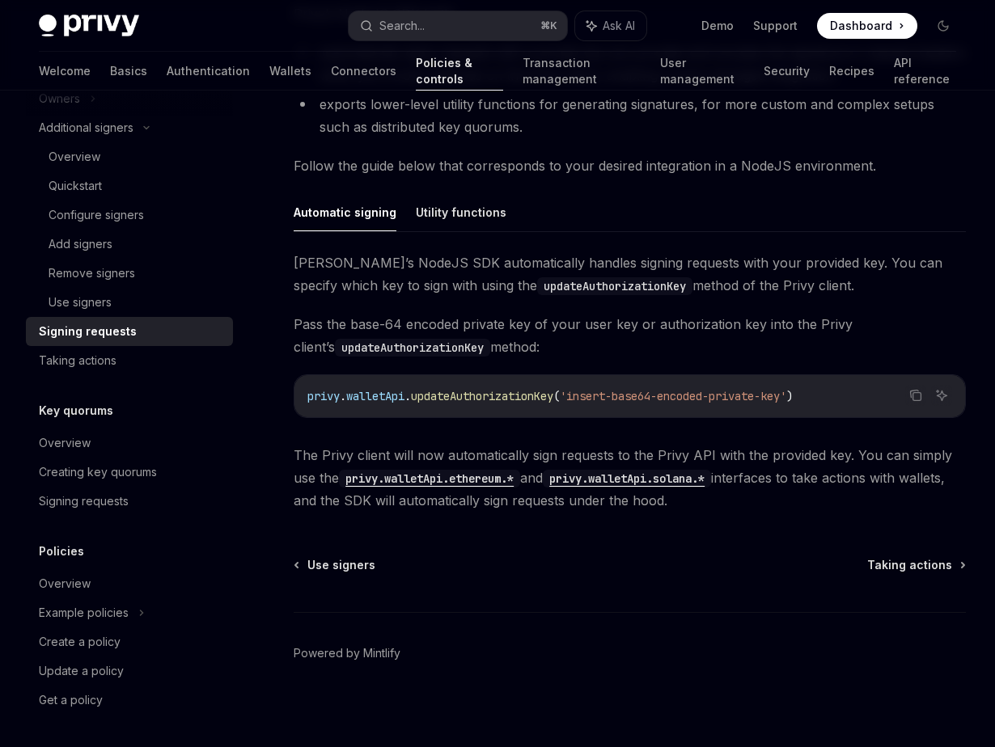
type textarea "*"
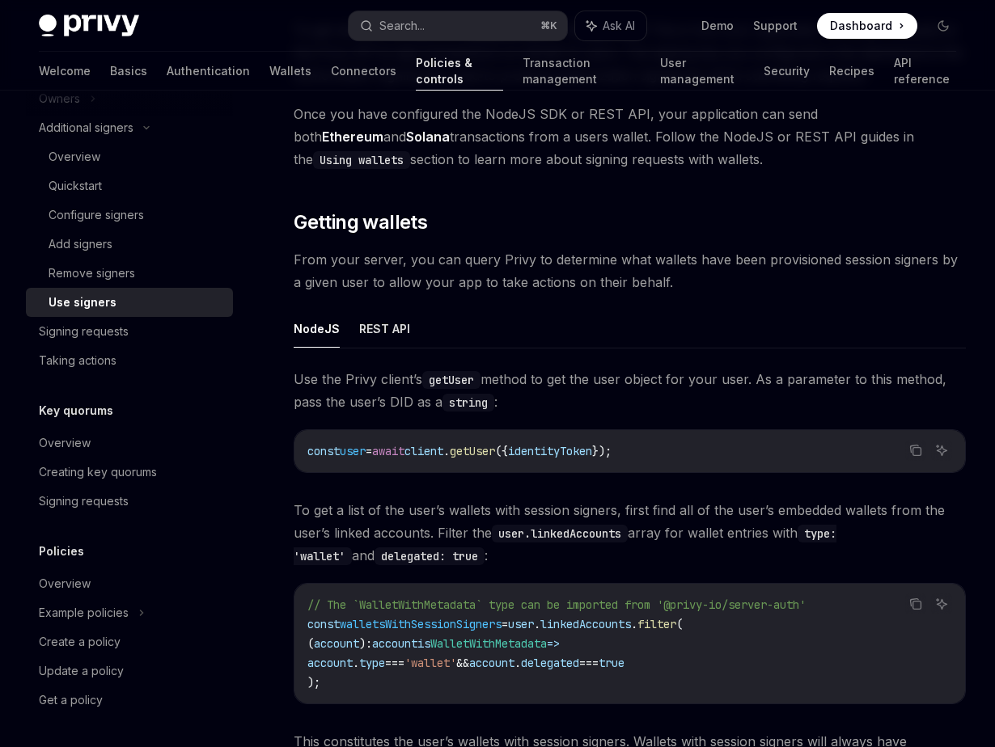
scroll to position [397, 0]
